Goal: Task Accomplishment & Management: Manage account settings

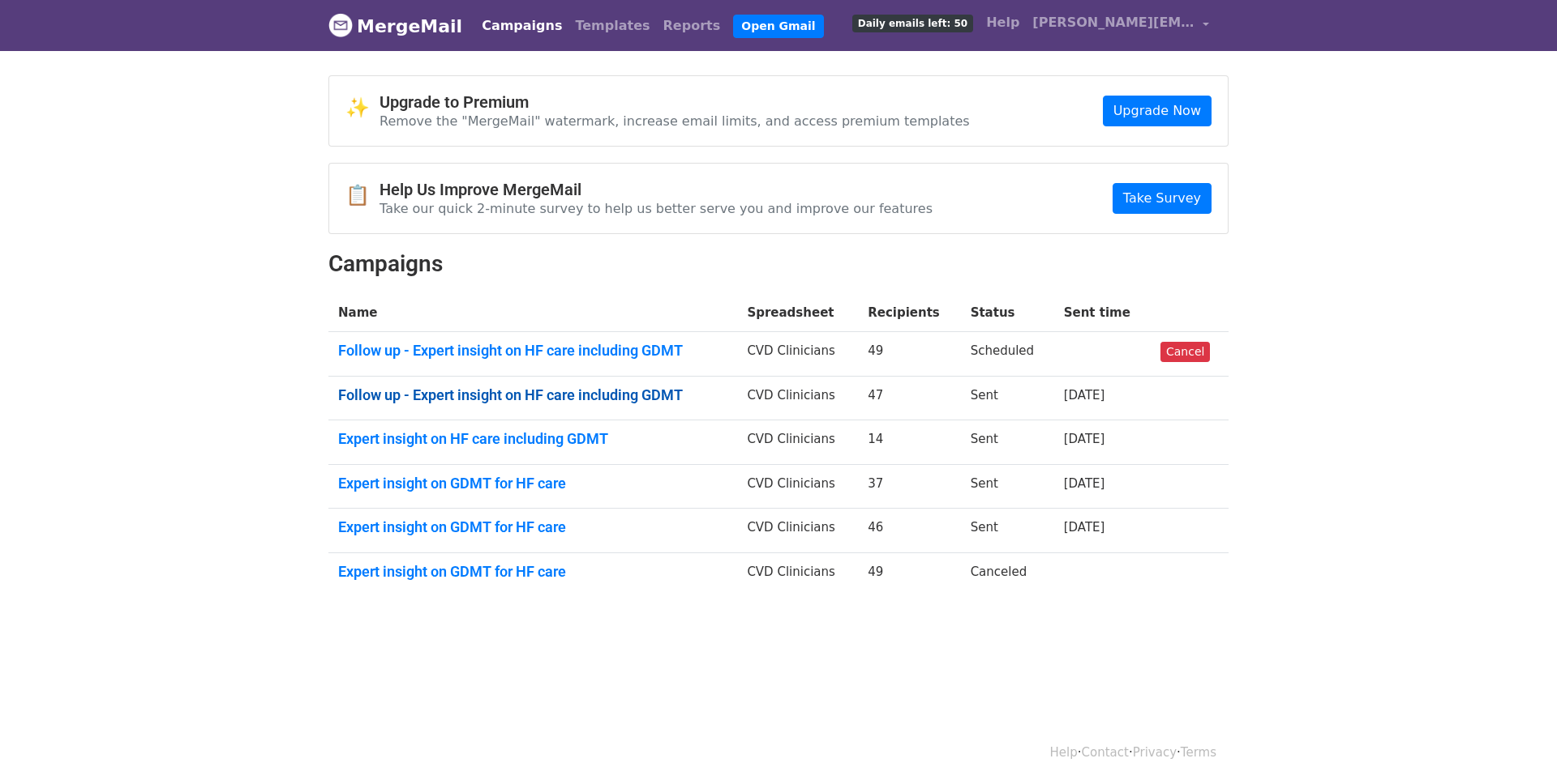
click at [471, 395] on link "Follow up - Expert insight on HF care including GDMT" at bounding box center [533, 396] width 389 height 18
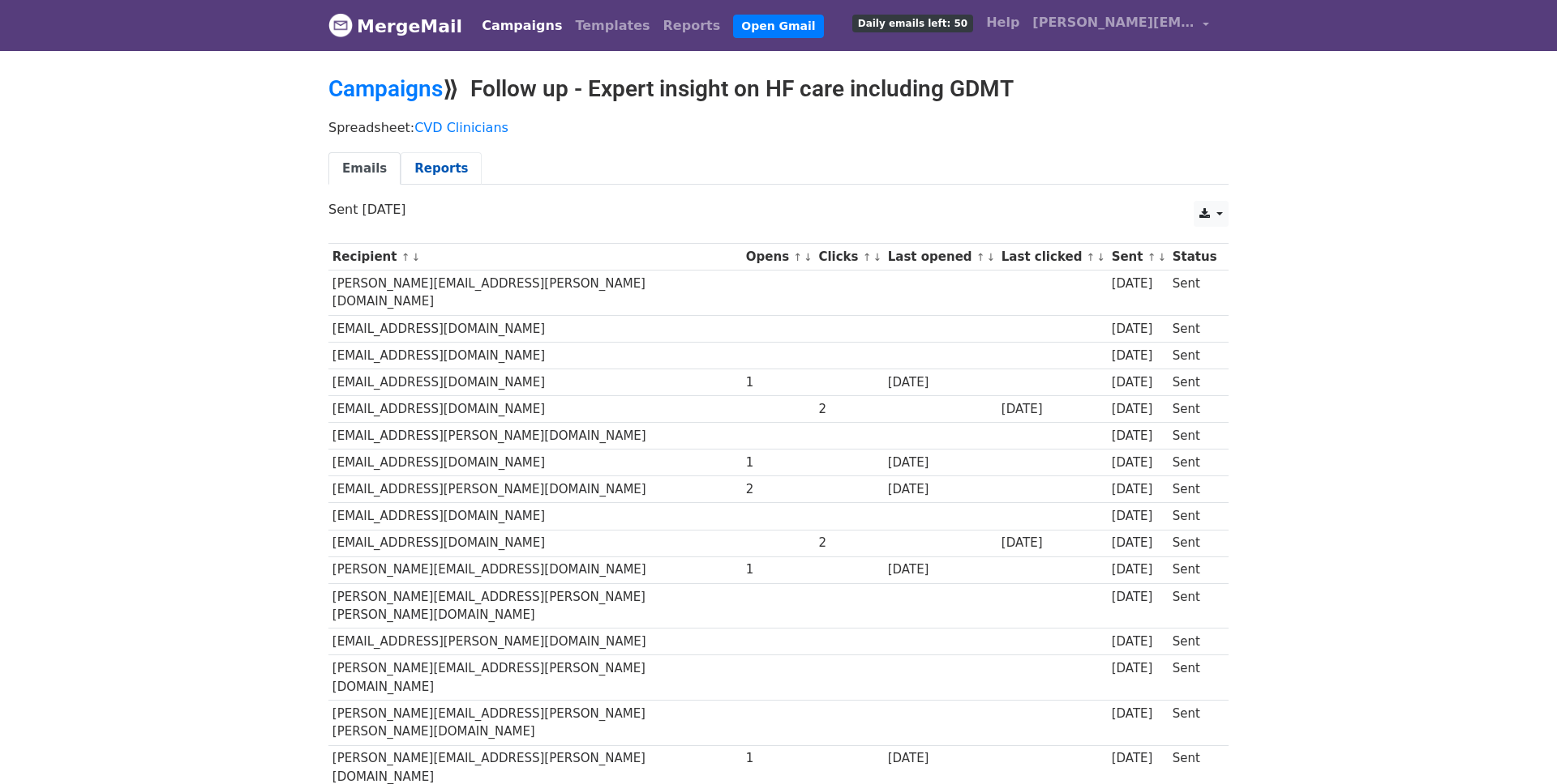
click at [436, 173] on link "Reports" at bounding box center [441, 169] width 81 height 33
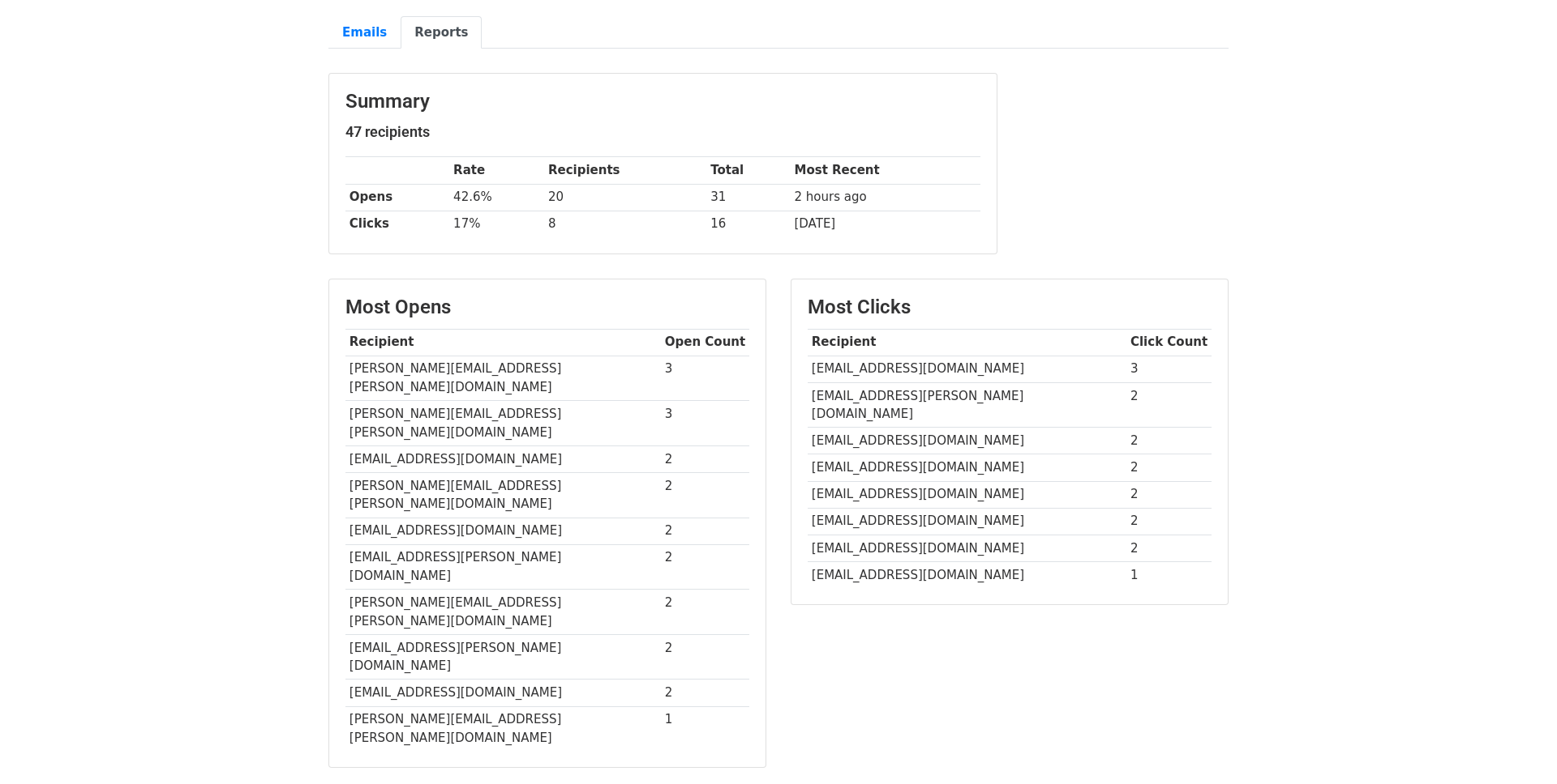
scroll to position [110, 0]
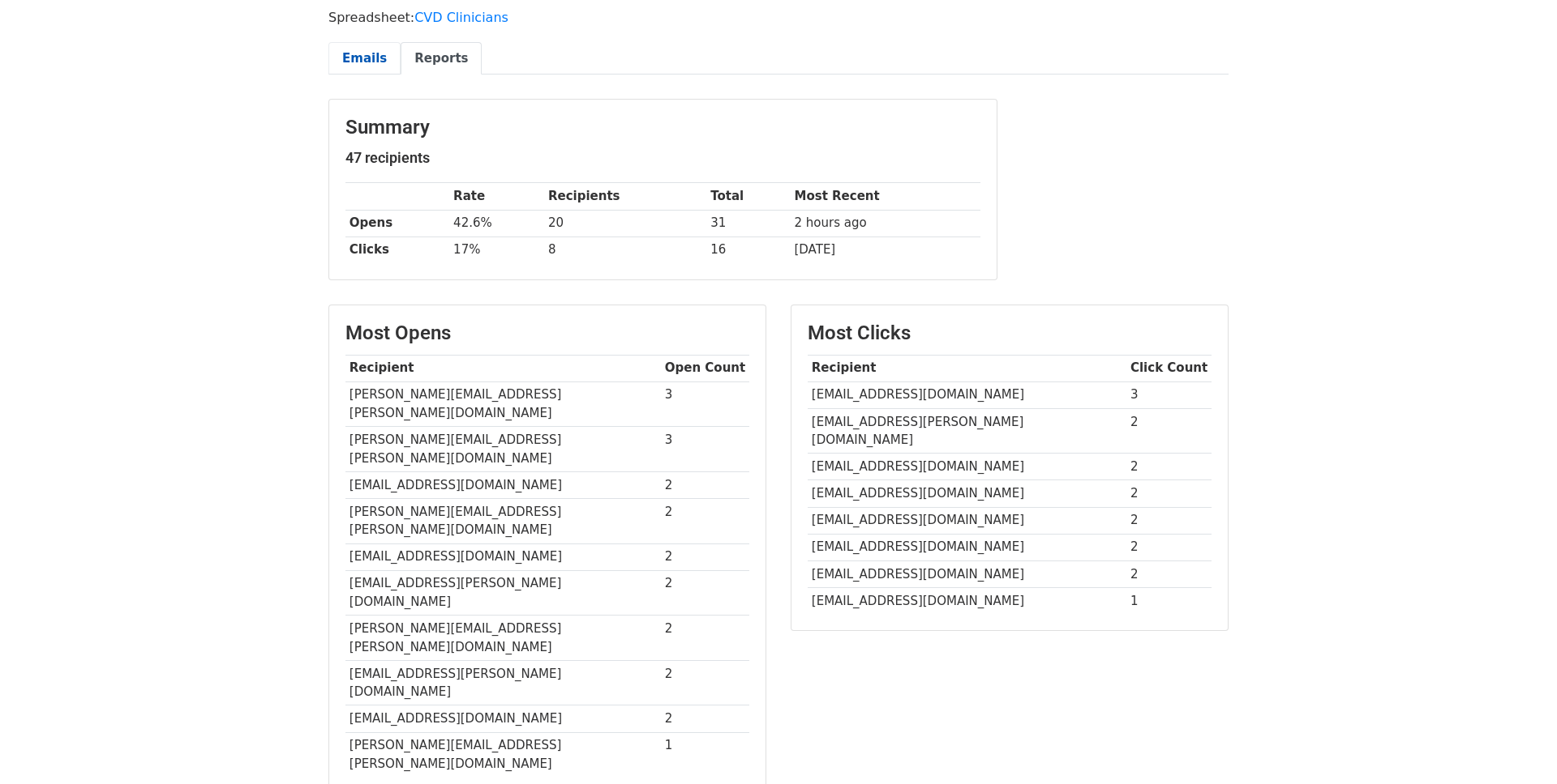
click at [373, 61] on link "Emails" at bounding box center [364, 58] width 72 height 33
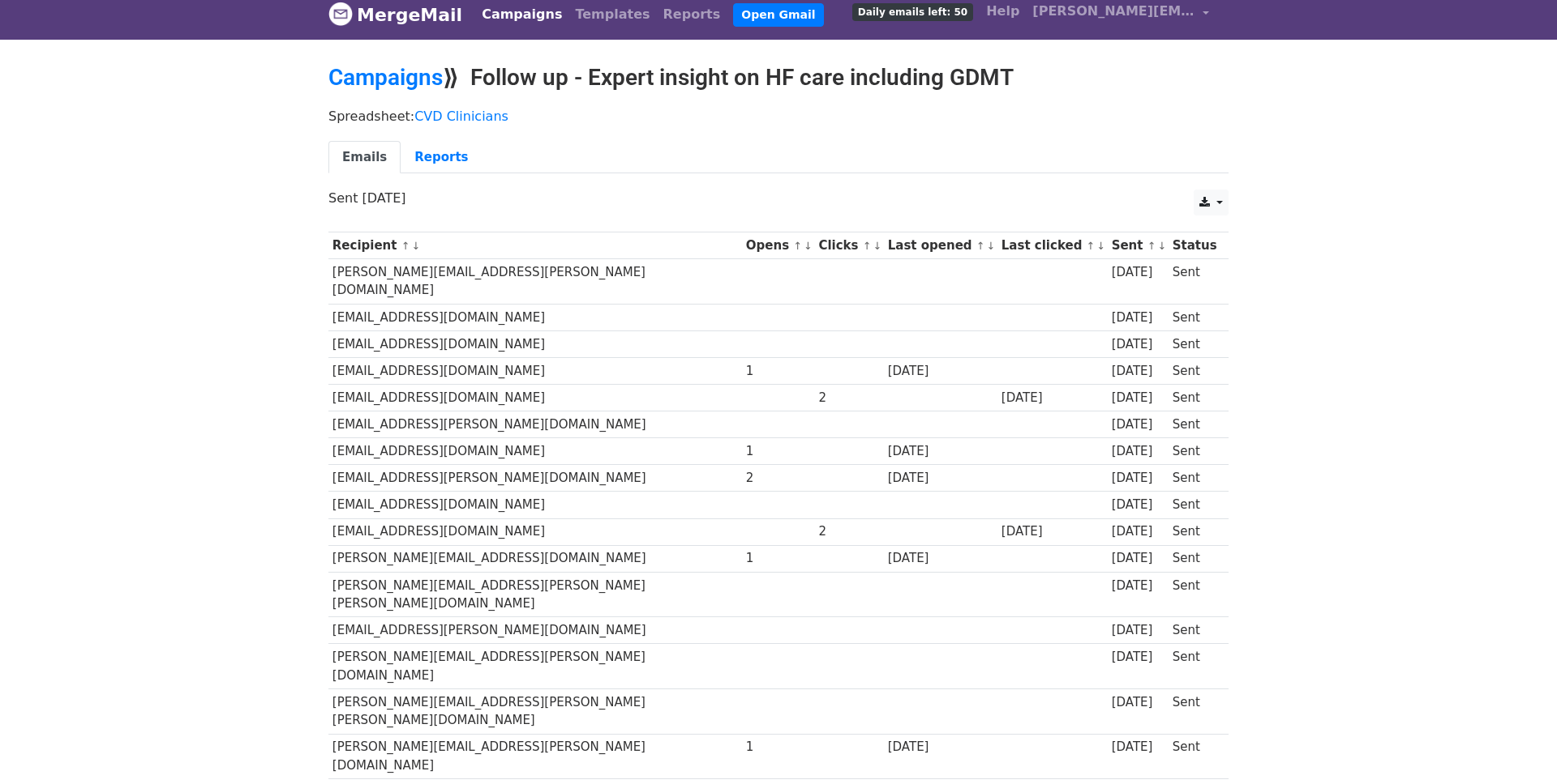
scroll to position [12, 0]
click at [803, 245] on link "↓" at bounding box center [807, 245] width 9 height 12
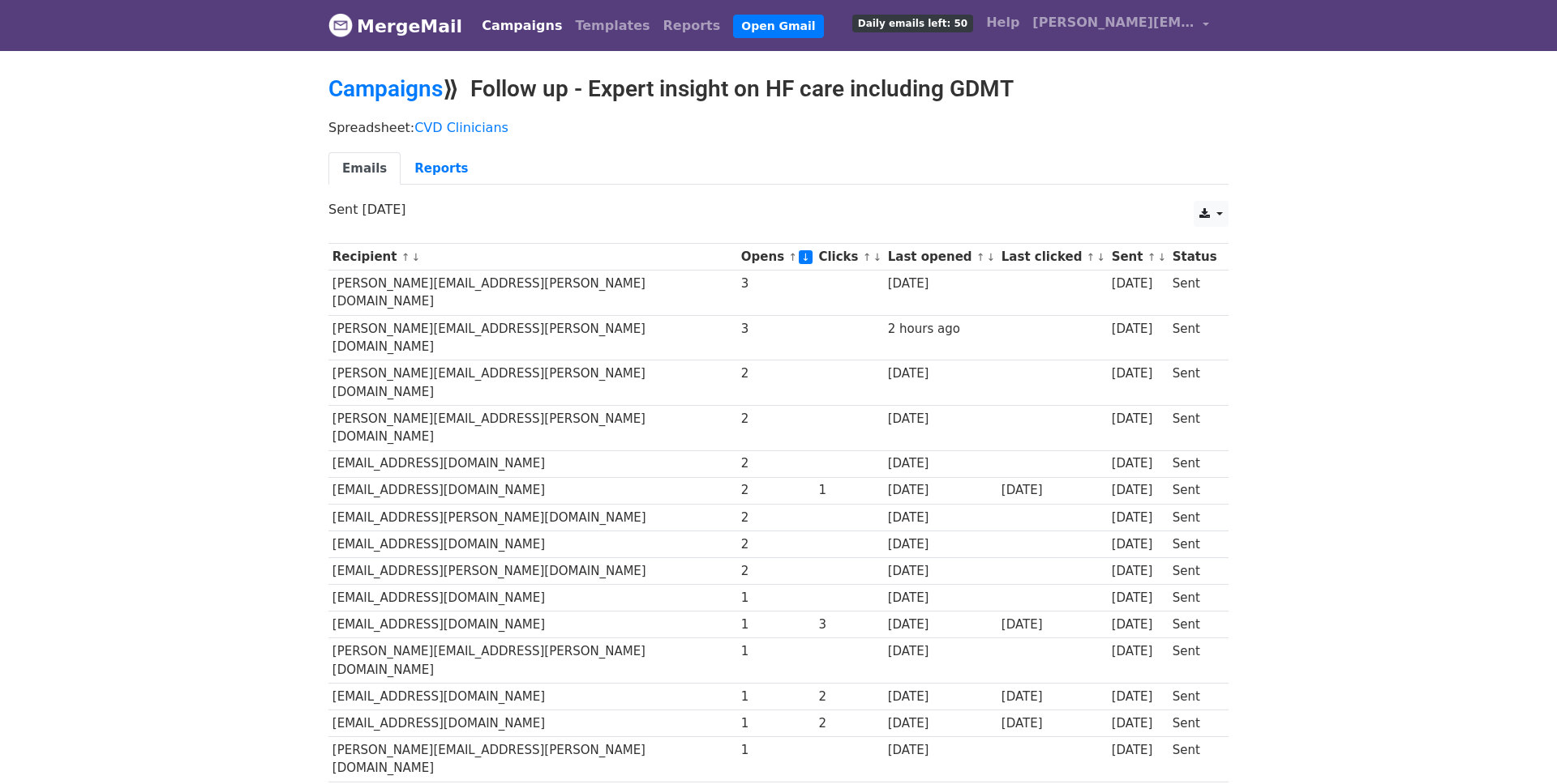
click at [873, 258] on link "↓" at bounding box center [877, 257] width 9 height 12
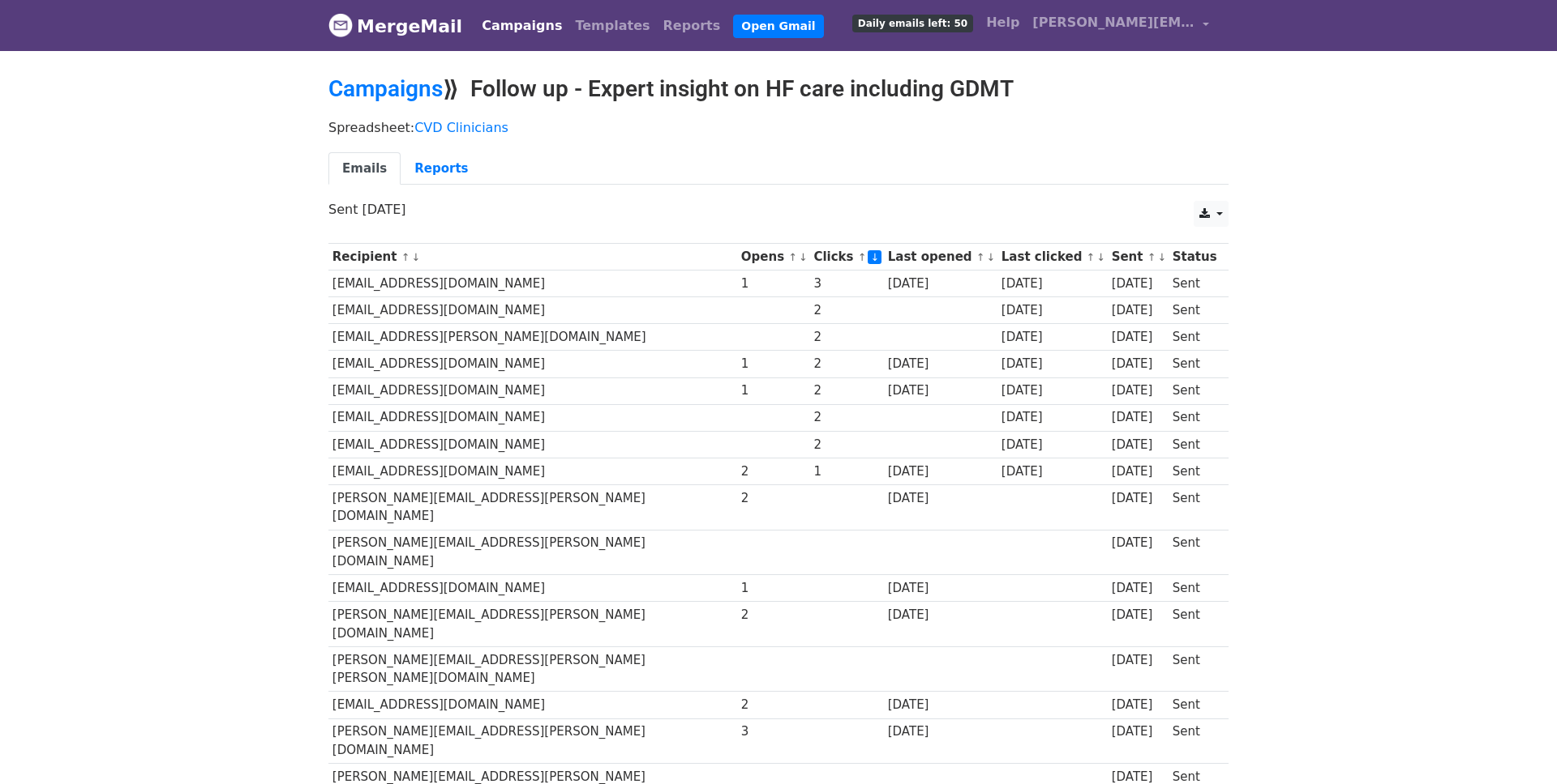
click at [798, 258] on link "↓" at bounding box center [802, 257] width 9 height 12
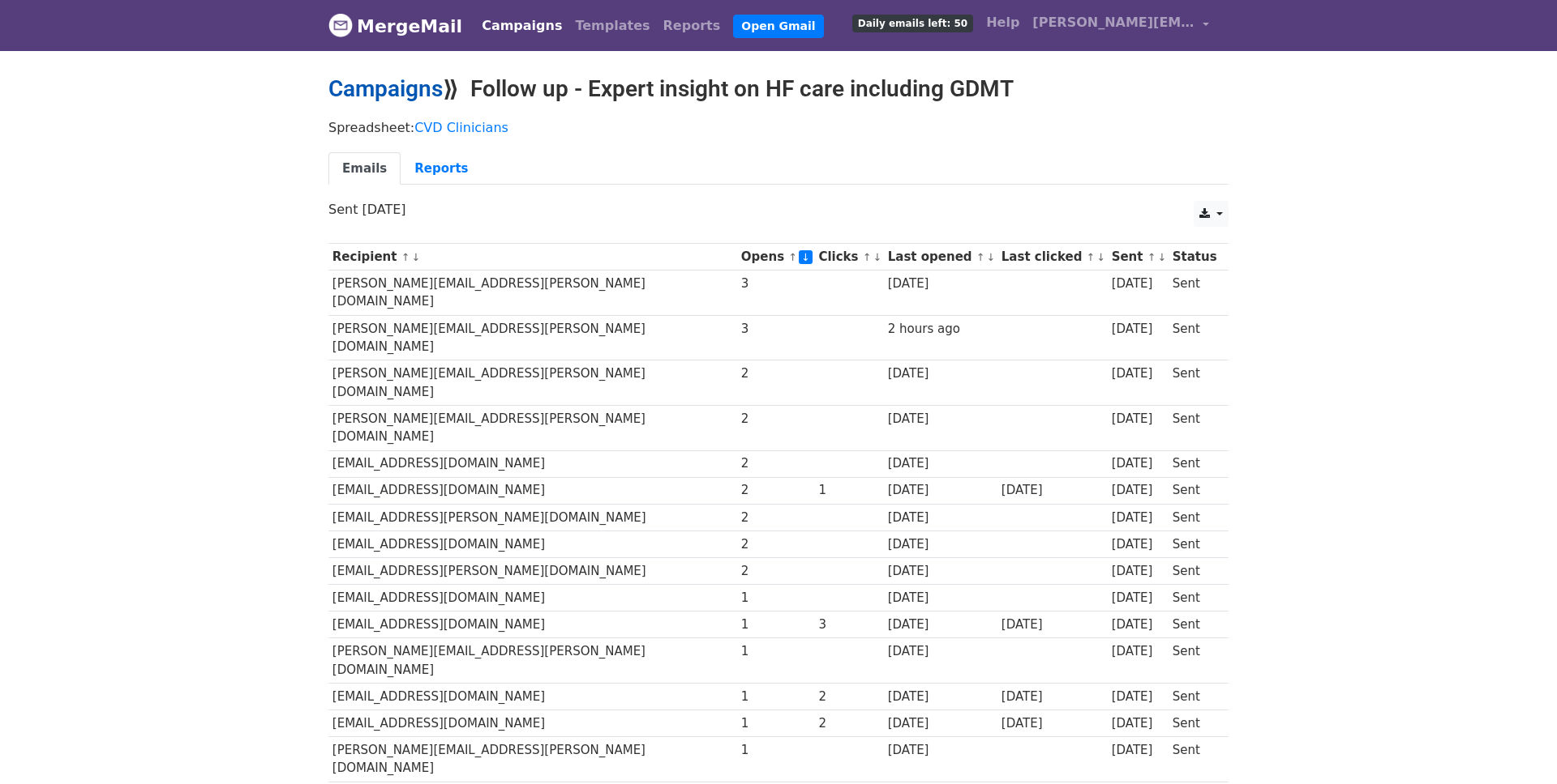
click at [373, 87] on link "Campaigns" at bounding box center [385, 88] width 114 height 27
